Goal: Information Seeking & Learning: Learn about a topic

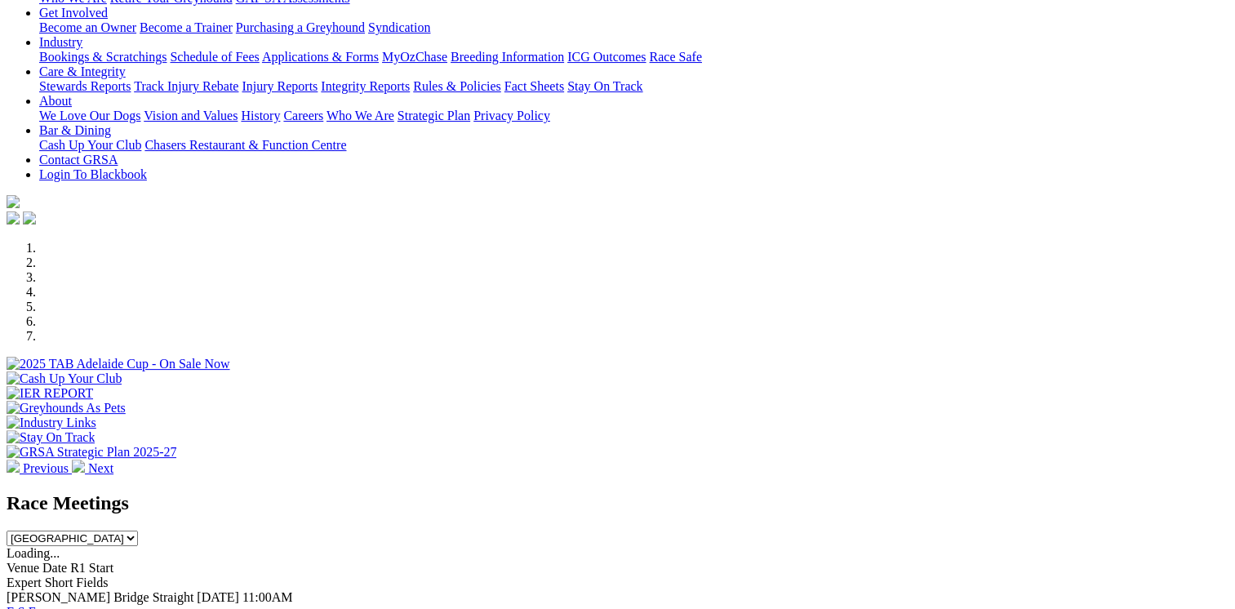
scroll to position [371, 0]
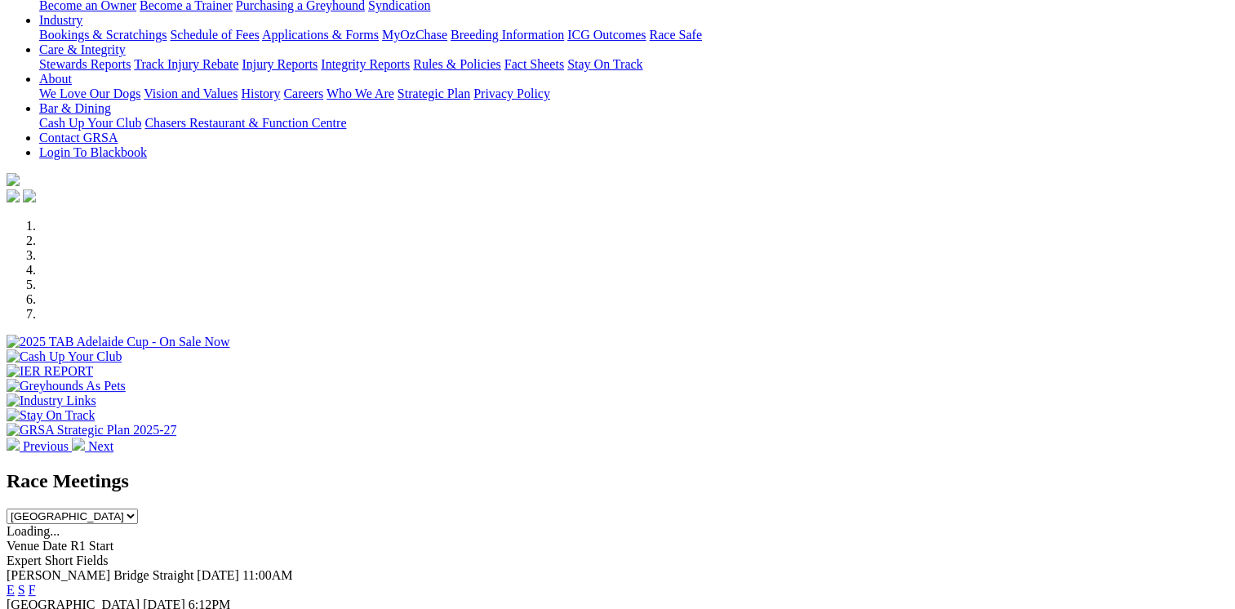
click at [36, 608] on link "F" at bounding box center [32, 619] width 7 height 14
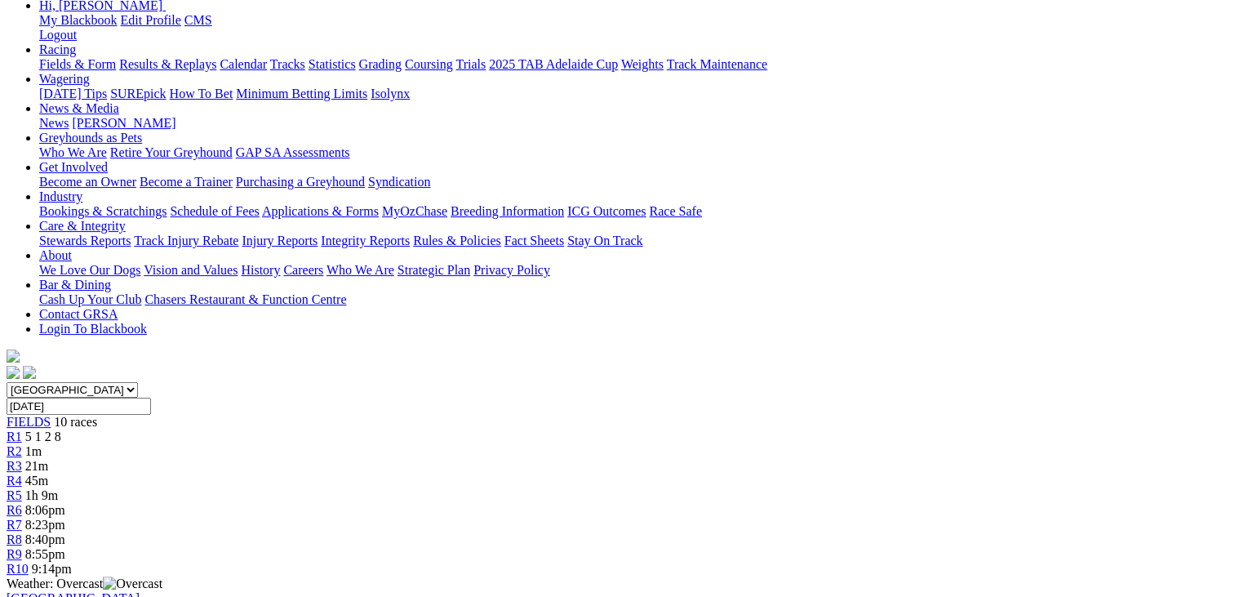
scroll to position [163, 0]
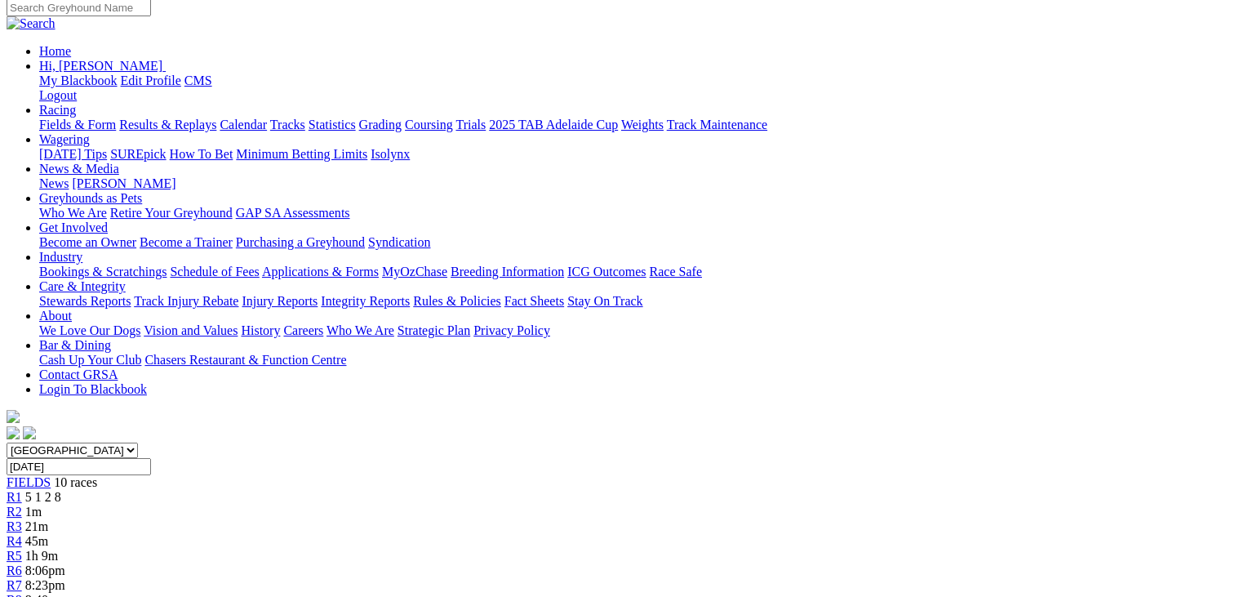
click at [351, 505] on div "R2 1m" at bounding box center [618, 512] width 1222 height 15
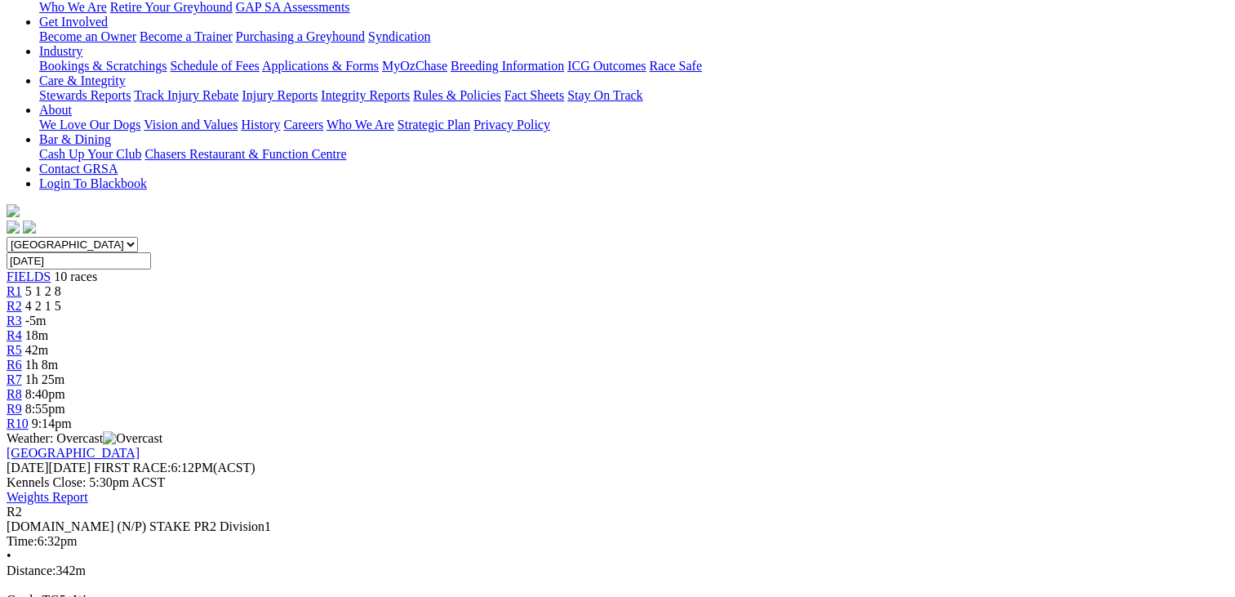
scroll to position [394, 0]
